Goal: Obtain resource: Download file/media

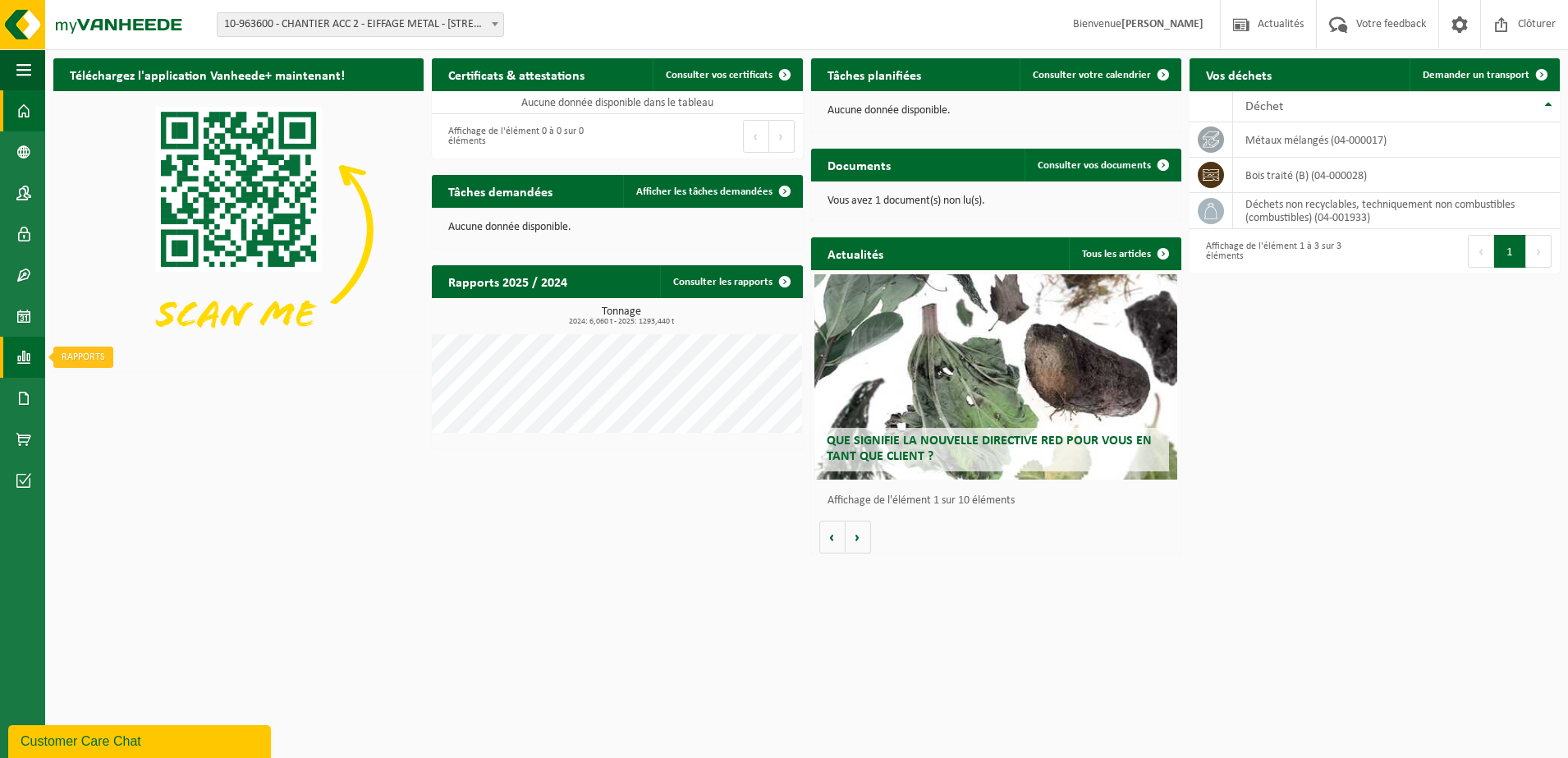
click at [26, 348] on span at bounding box center [24, 357] width 15 height 41
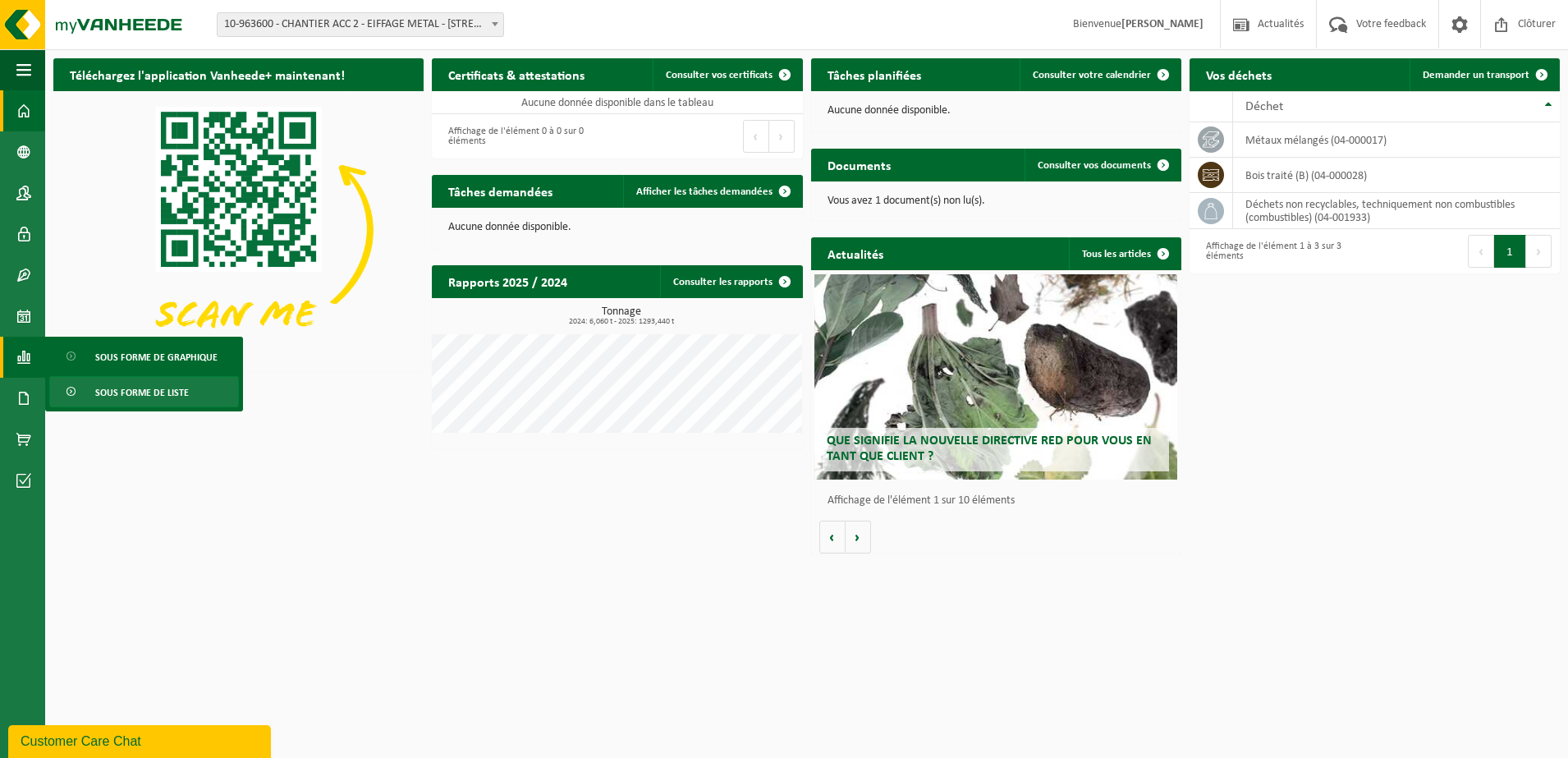
click at [141, 395] on span "Sous forme de liste" at bounding box center [142, 393] width 94 height 31
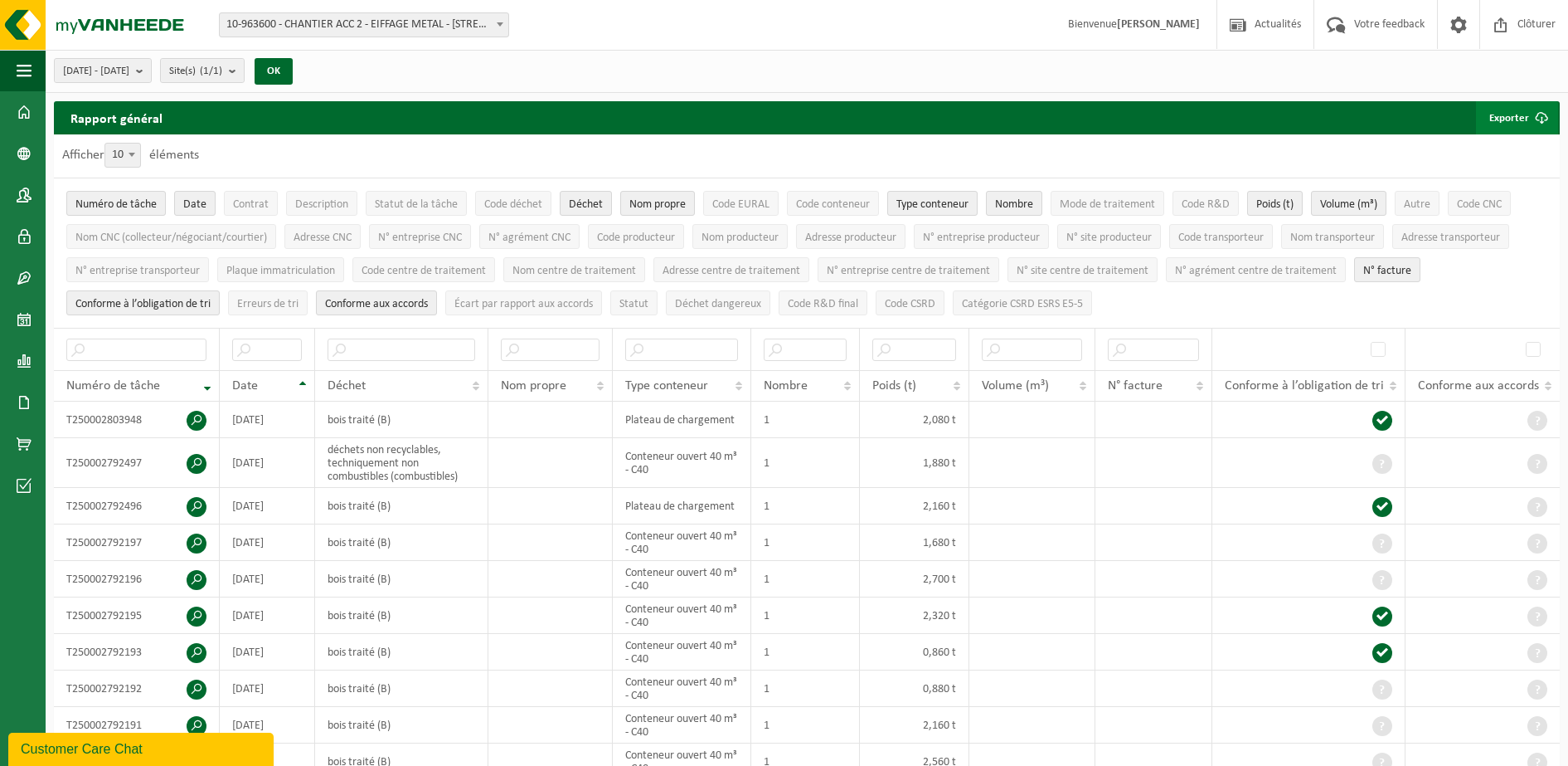
click at [1530, 110] on span "submit" at bounding box center [1542, 118] width 33 height 33
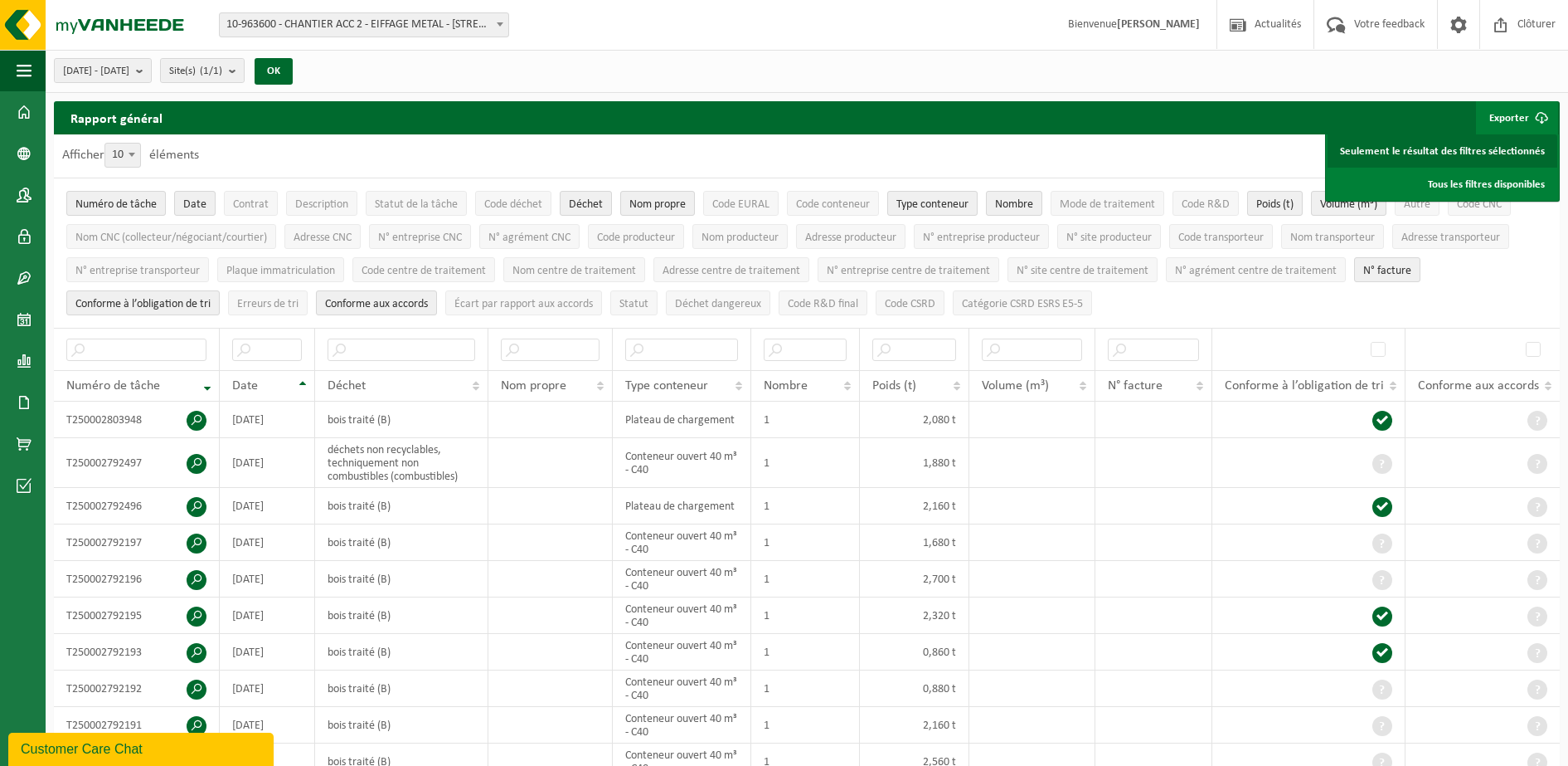
click at [1500, 148] on link "Seulement le résultat des filtres sélectionnés" at bounding box center [1442, 152] width 230 height 33
